Goal: Find specific page/section: Find specific page/section

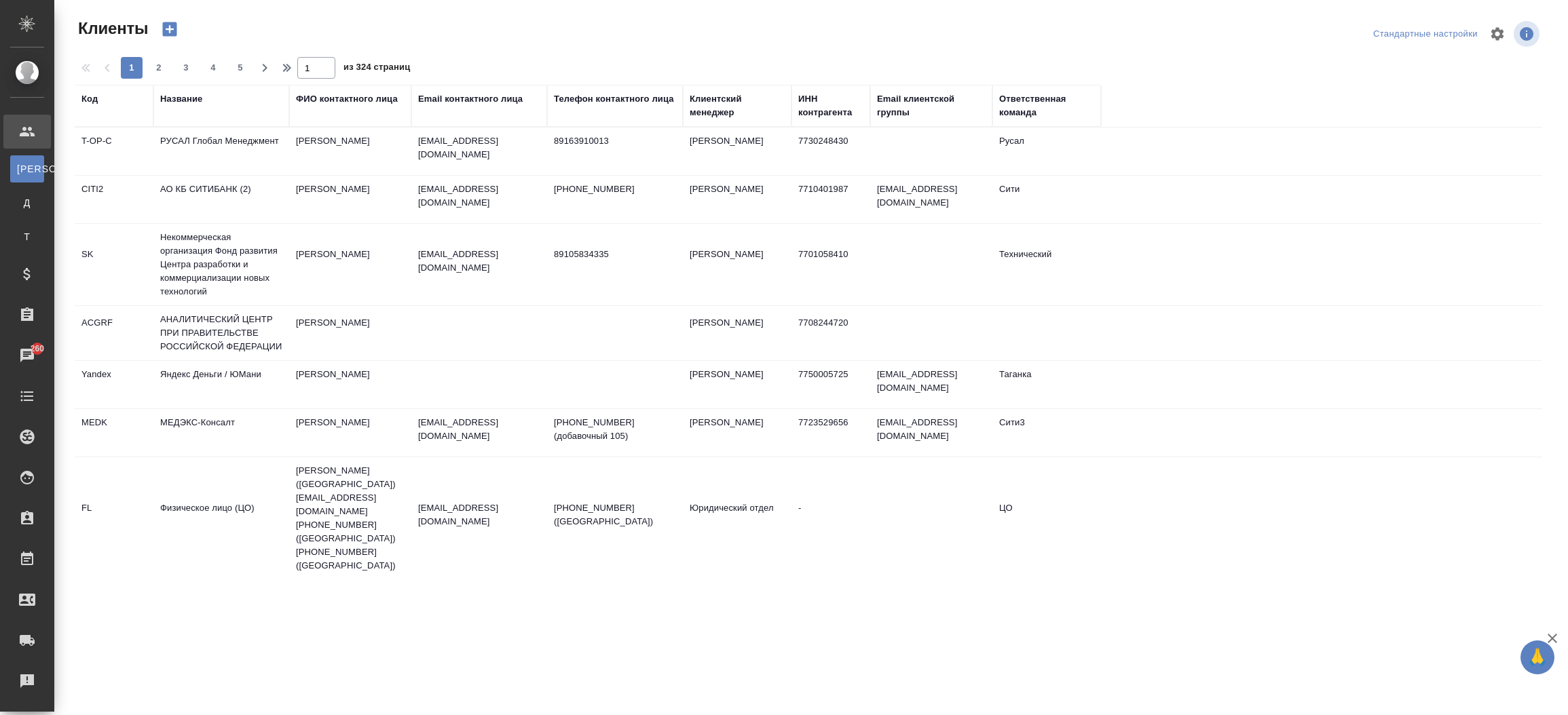
select select "RU"
click at [184, 105] on div "Название" at bounding box center [181, 99] width 42 height 14
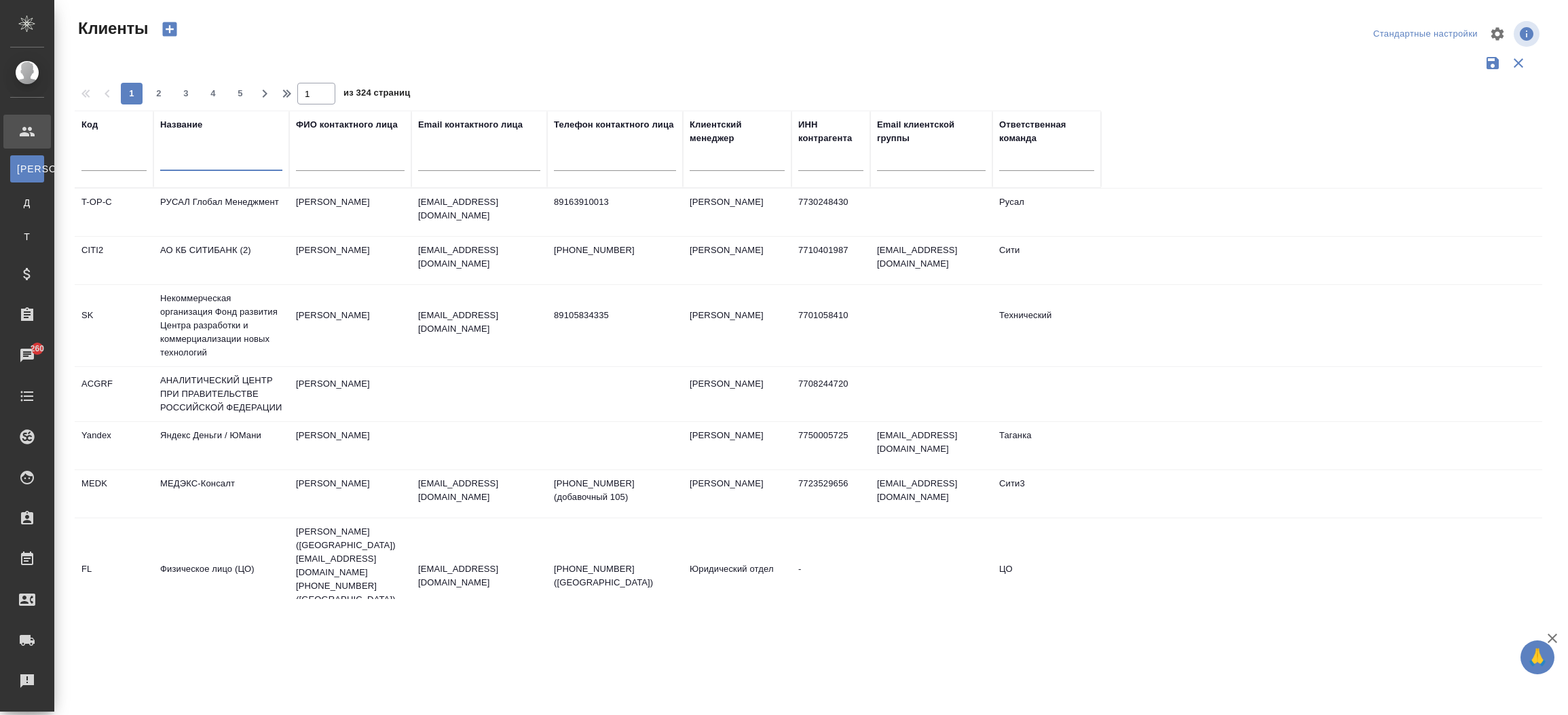
click at [177, 165] on input "text" at bounding box center [221, 163] width 122 height 17
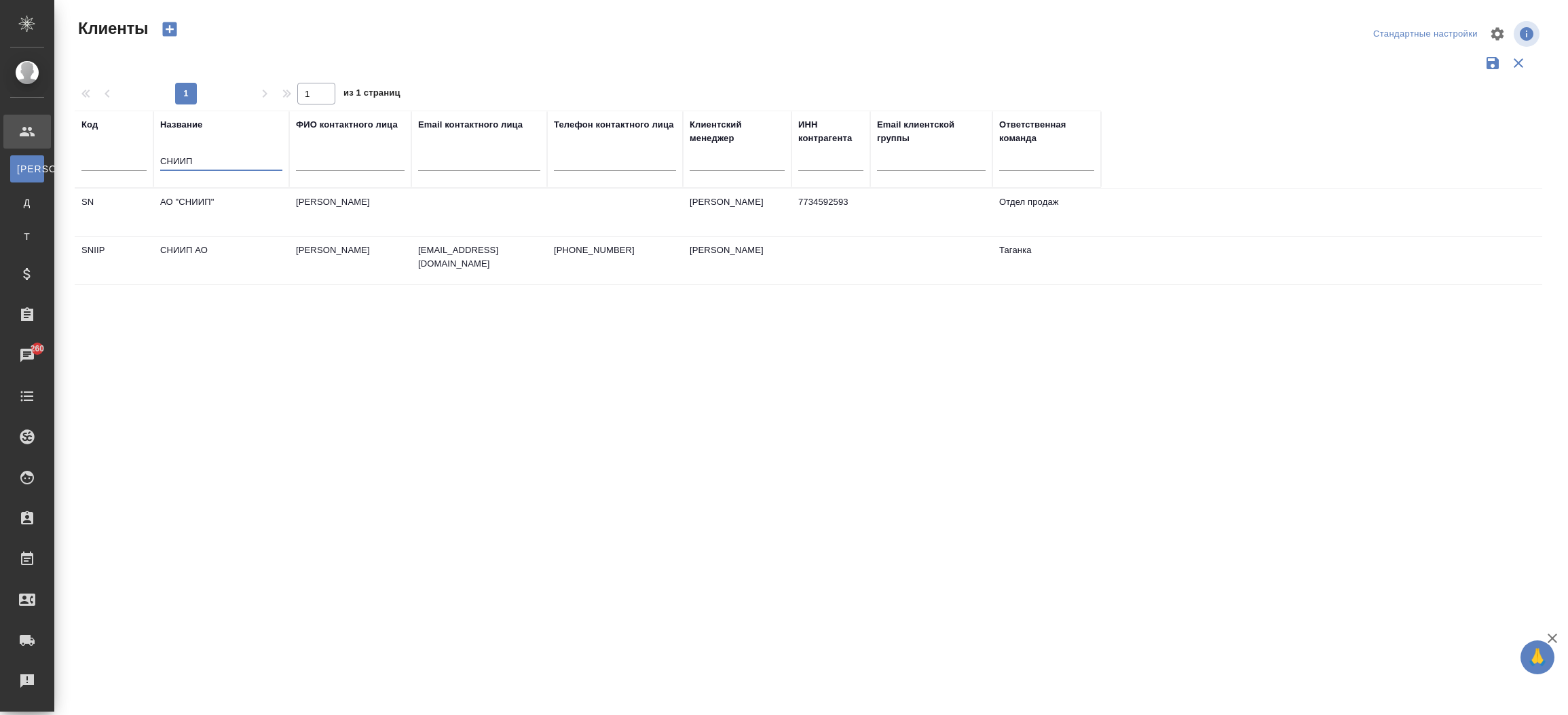
type input "СНИИП"
click at [181, 209] on td "АО "СНИИП"" at bounding box center [221, 213] width 136 height 48
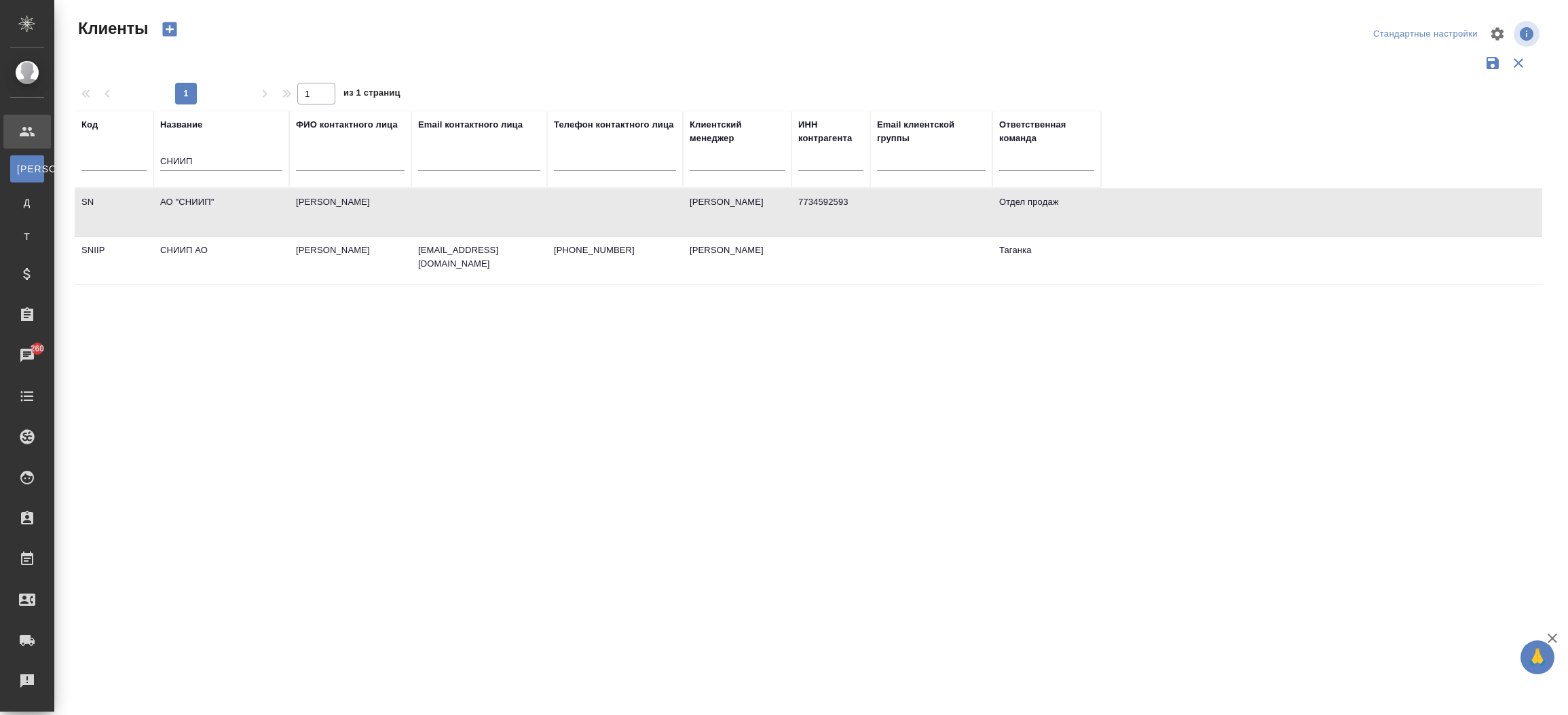
click at [181, 209] on td "АО "СНИИП"" at bounding box center [221, 213] width 136 height 48
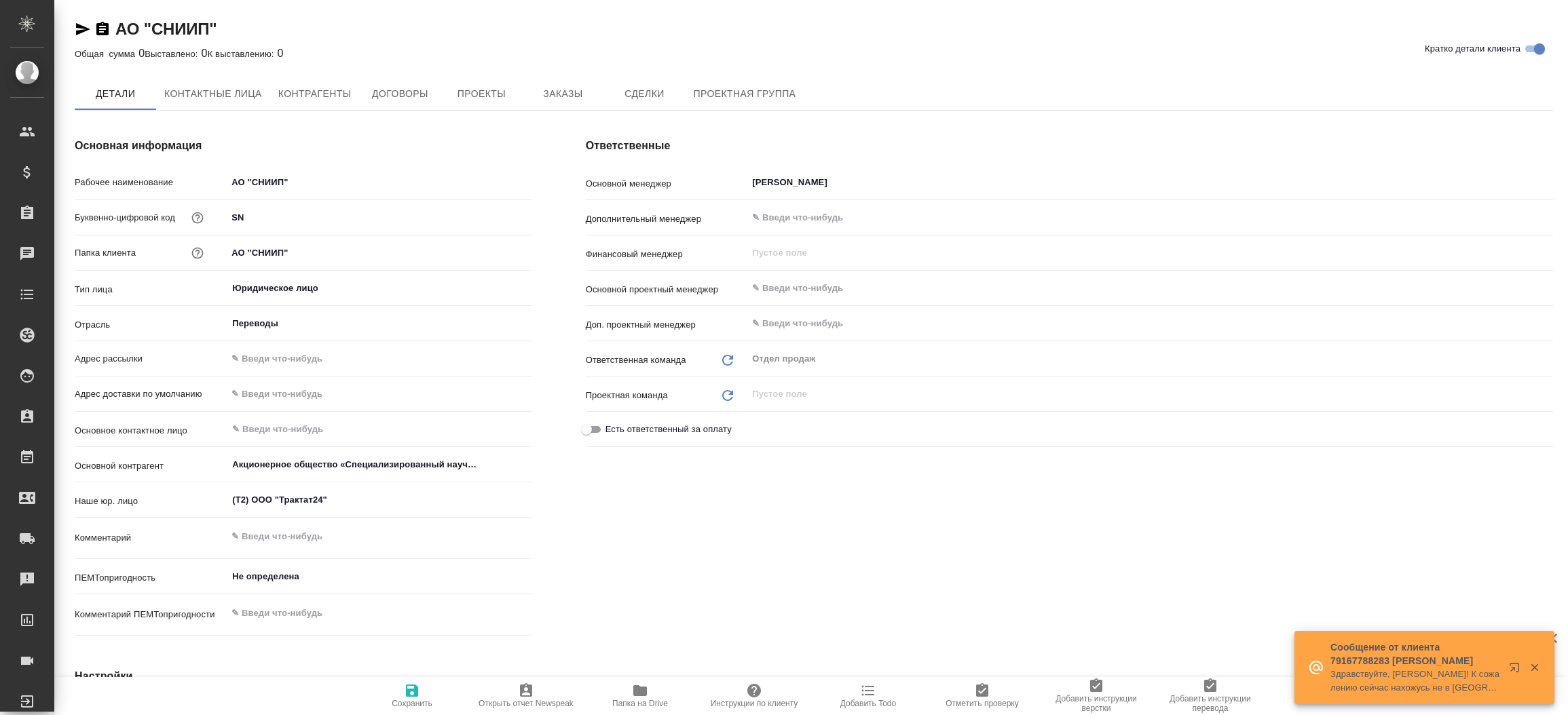
type textarea "x"
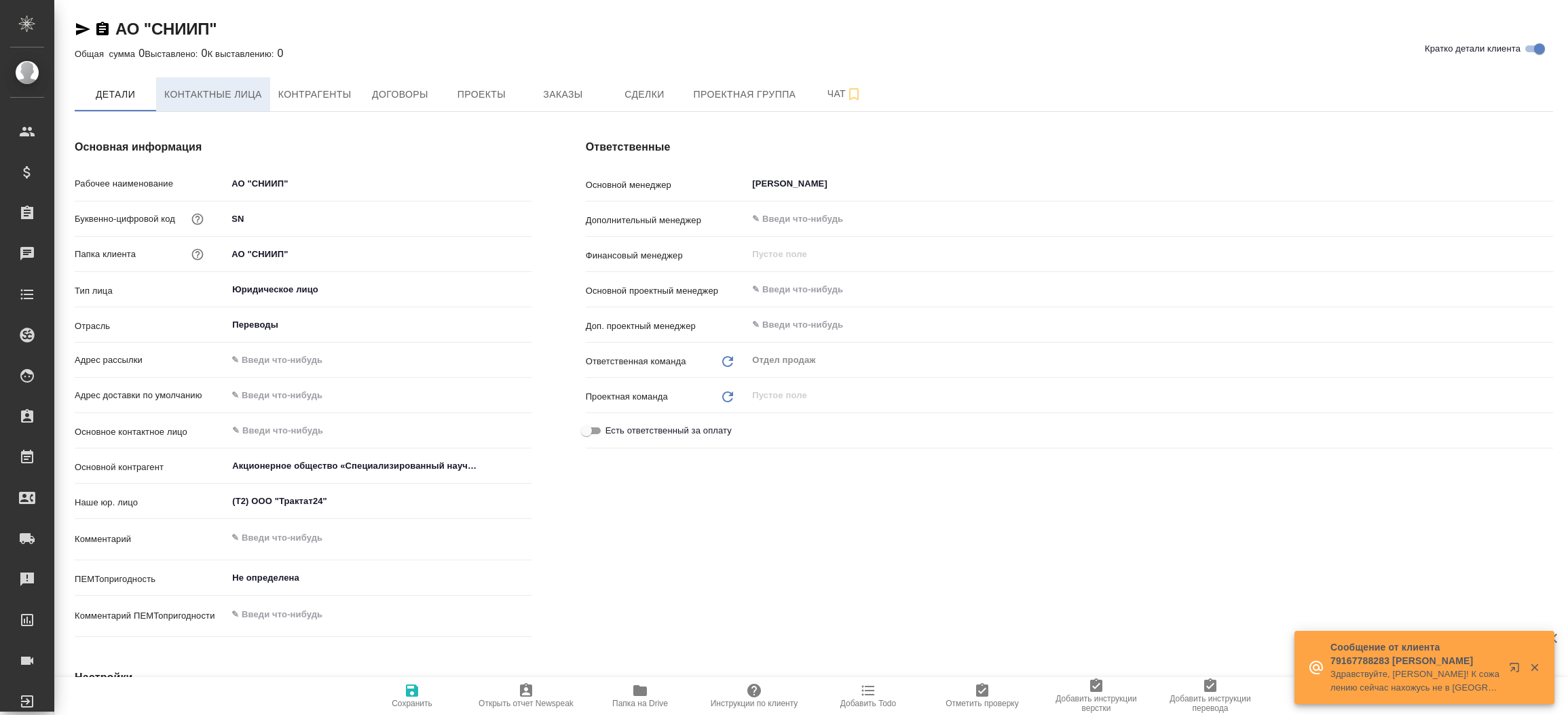
type textarea "x"
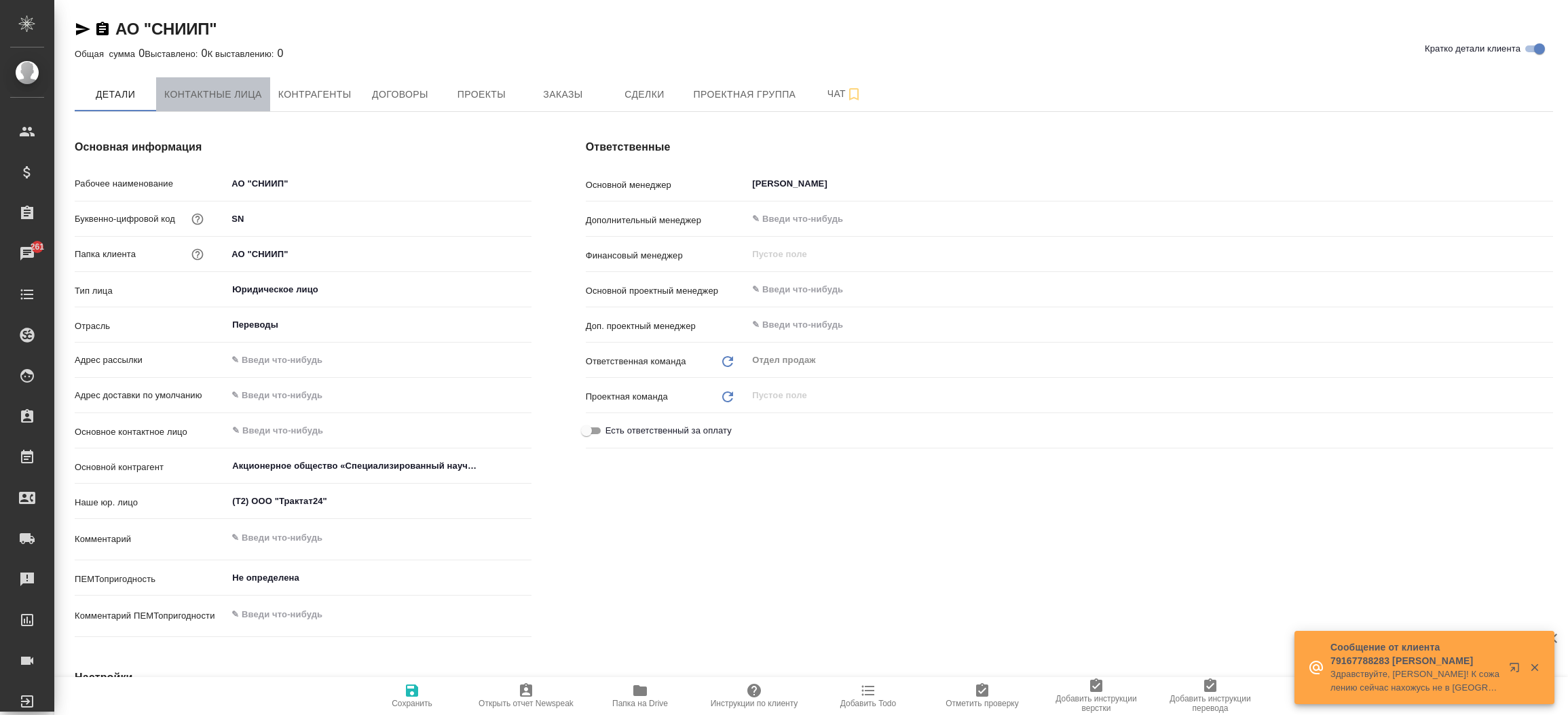
click at [198, 89] on span "Контактные лица" at bounding box center [213, 95] width 98 height 17
select select "RU"
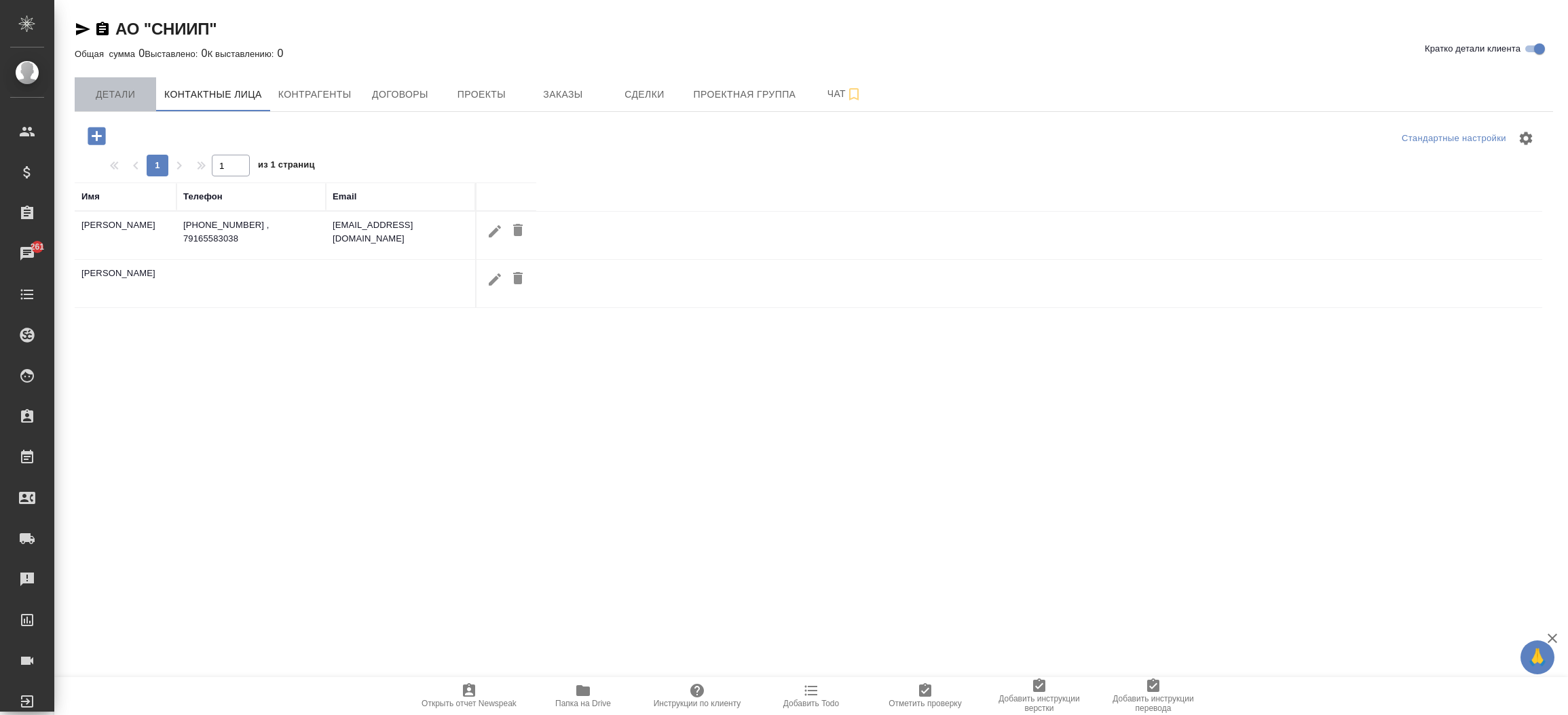
click at [105, 88] on span "Детали" at bounding box center [115, 95] width 66 height 17
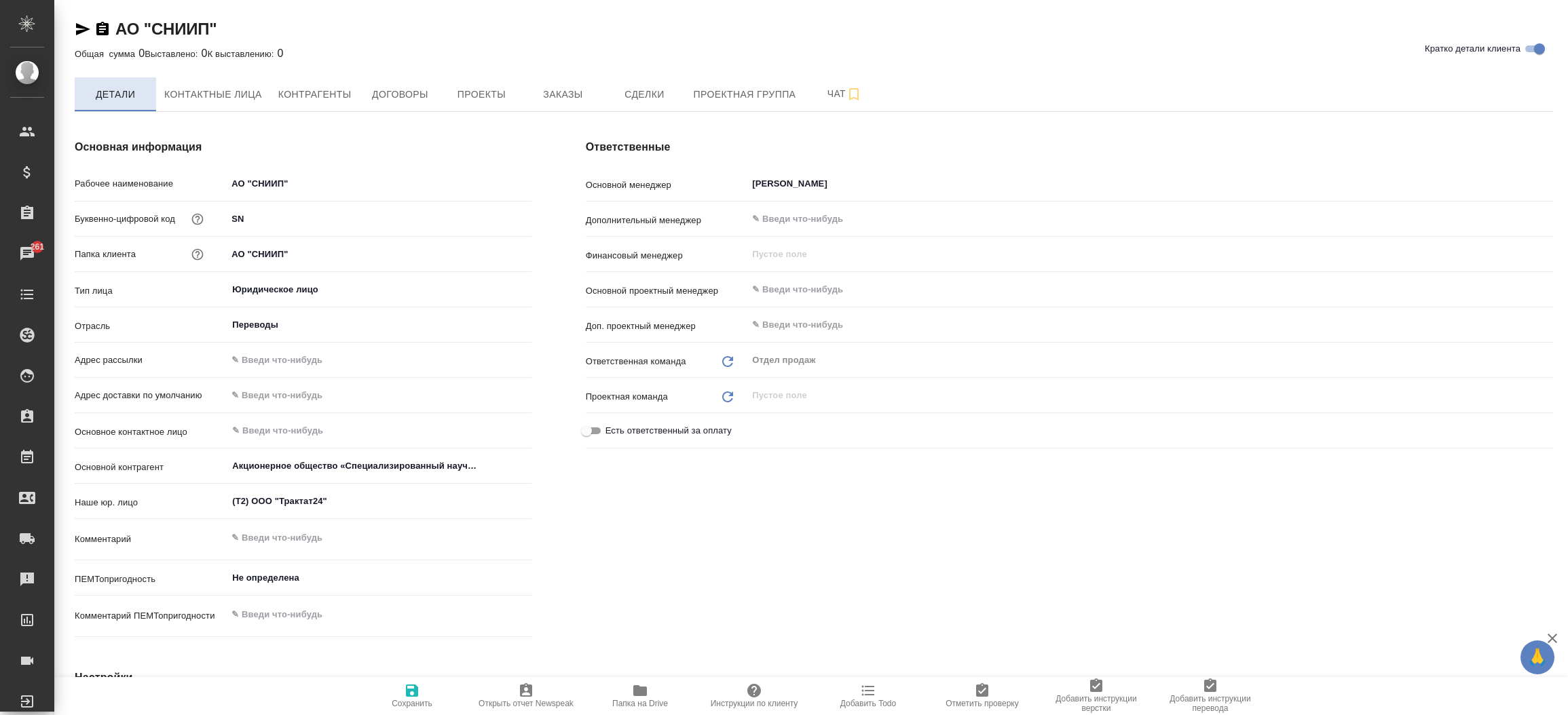
type textarea "x"
